Goal: Find contact information: Find contact information

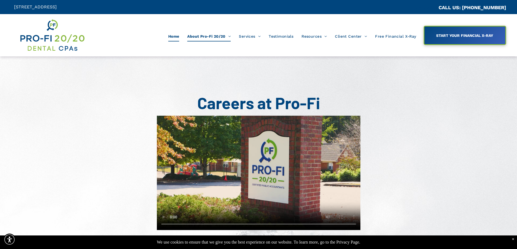
click at [165, 36] on link "Home" at bounding box center [173, 36] width 19 height 10
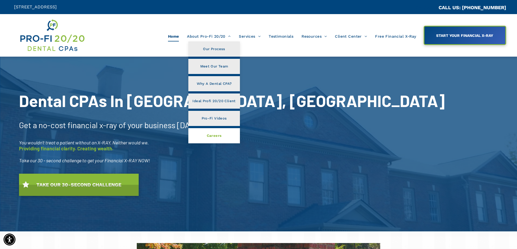
click at [213, 136] on span "Careers" at bounding box center [214, 135] width 15 height 7
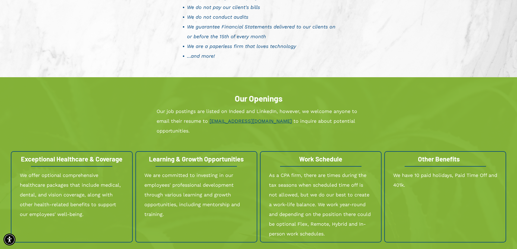
scroll to position [516, 0]
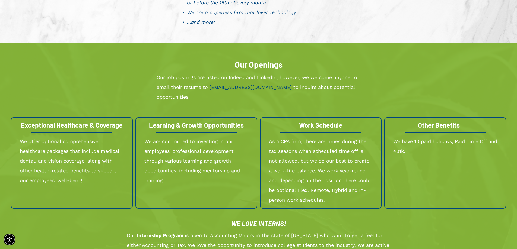
click at [240, 86] on link "[EMAIL_ADDRESS][DOMAIN_NAME]" at bounding box center [251, 87] width 82 height 6
drag, startPoint x: 257, startPoint y: 92, endPoint x: 210, endPoint y: 88, distance: 46.9
click at [210, 88] on p "Our job postings are listed on Indeed and LinkedIn, however, we welcome anyone …" at bounding box center [259, 87] width 204 height 29
copy p "HR@Profi2020.com"
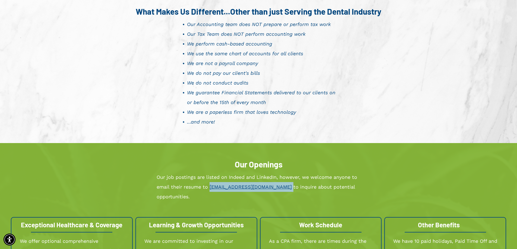
scroll to position [407, 0]
